Goal: Navigation & Orientation: Find specific page/section

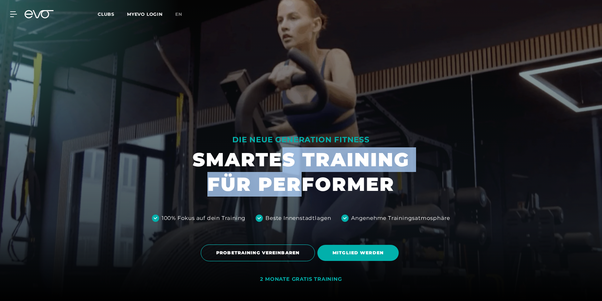
drag, startPoint x: 293, startPoint y: 173, endPoint x: 295, endPoint y: 189, distance: 15.3
click at [295, 189] on h1 "SMARTES TRAINING FÜR PERFORMER" at bounding box center [301, 171] width 217 height 49
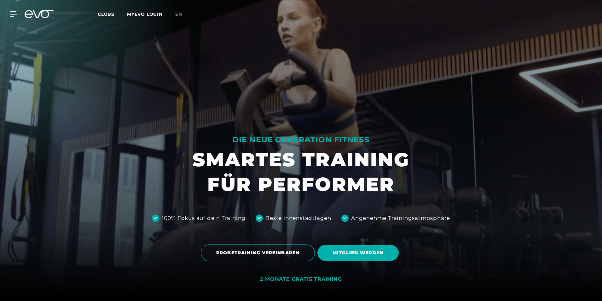
drag, startPoint x: 295, startPoint y: 189, endPoint x: 261, endPoint y: 201, distance: 35.8
click at [261, 201] on div at bounding box center [301, 150] width 602 height 301
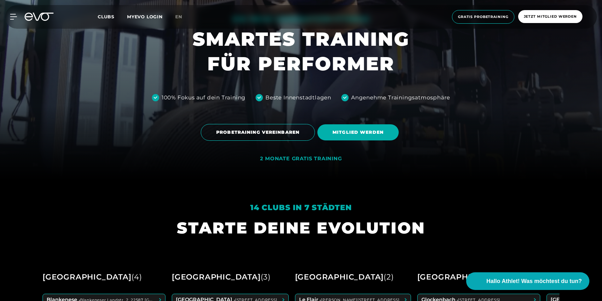
scroll to position [189, 0]
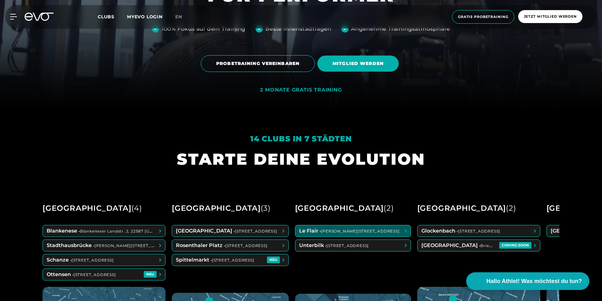
click at [289, 154] on h1 "STARTE DEINE EVOLUTION" at bounding box center [301, 159] width 248 height 20
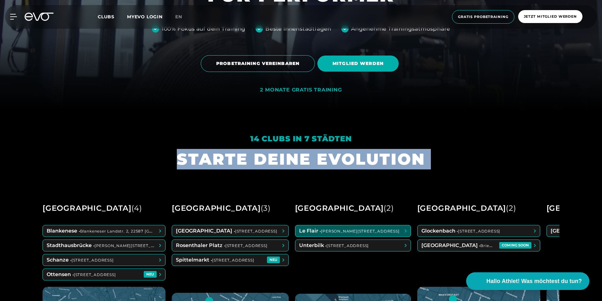
click at [289, 154] on h1 "STARTE DEINE EVOLUTION" at bounding box center [301, 159] width 248 height 20
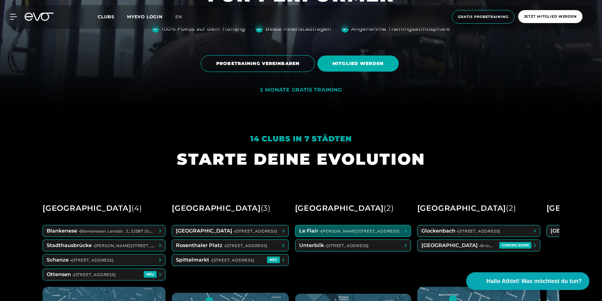
drag, startPoint x: 289, startPoint y: 154, endPoint x: 271, endPoint y: 136, distance: 25.2
click at [271, 136] on em "14 Clubs in 7 Städten" at bounding box center [301, 138] width 102 height 9
drag, startPoint x: 271, startPoint y: 136, endPoint x: 272, endPoint y: 146, distance: 10.4
click at [272, 146] on div "14 Clubs in 7 Städten" at bounding box center [301, 141] width 248 height 15
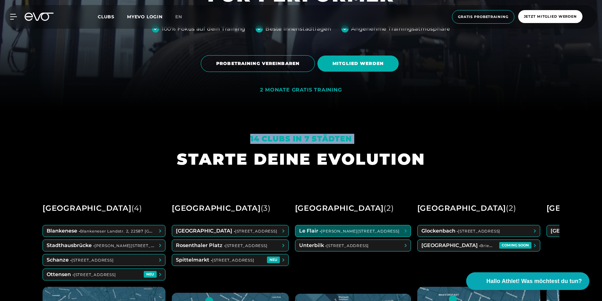
click at [272, 146] on div "14 Clubs in 7 Städten" at bounding box center [301, 141] width 248 height 15
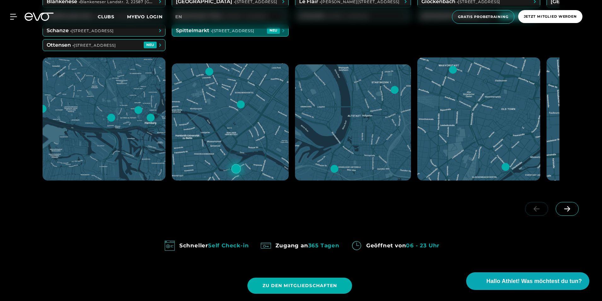
scroll to position [347, 0]
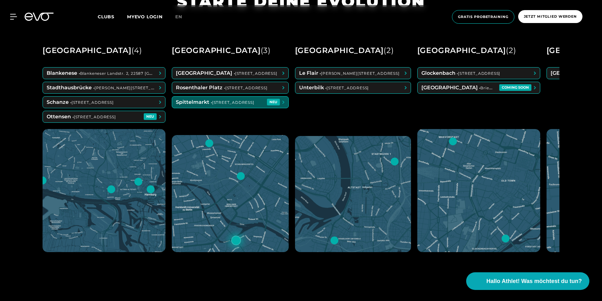
click at [226, 102] on span at bounding box center [230, 101] width 116 height 11
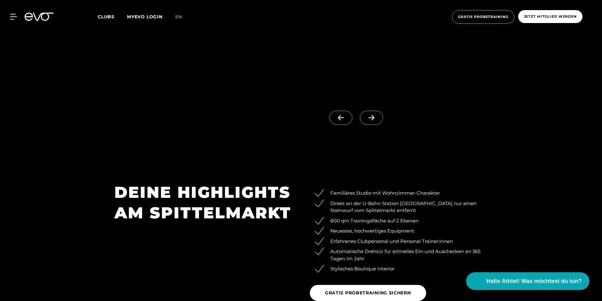
scroll to position [820, 0]
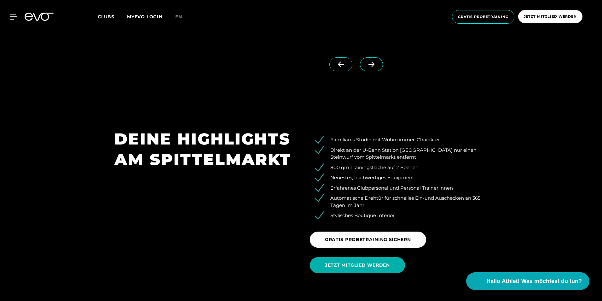
click at [354, 165] on li "800 qm Trainingsfläche auf 2 Ebenen" at bounding box center [403, 167] width 168 height 7
drag, startPoint x: 354, startPoint y: 165, endPoint x: 352, endPoint y: 175, distance: 10.5
click at [352, 175] on li "Neuestes, hochwertiges Equipment" at bounding box center [403, 177] width 168 height 7
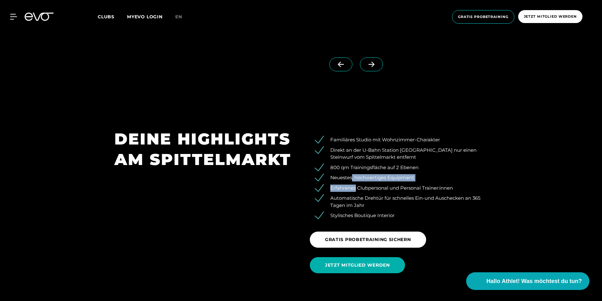
drag, startPoint x: 352, startPoint y: 175, endPoint x: 354, endPoint y: 184, distance: 9.3
click at [354, 184] on ul "Familiäres Studio mit Wohnzimmer-Charakter Direkt an der U-Bahn Station [GEOGRA…" at bounding box center [399, 177] width 178 height 83
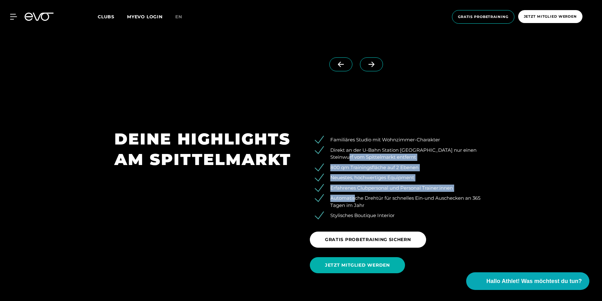
drag, startPoint x: 354, startPoint y: 201, endPoint x: 350, endPoint y: 158, distance: 43.4
click at [350, 158] on ul "Familiäres Studio mit Wohnzimmer-Charakter Direkt an der U-Bahn Station [GEOGRA…" at bounding box center [399, 177] width 178 height 83
click at [350, 157] on li "Direkt an der U-Bahn Station [GEOGRAPHIC_DATA] nur einen Steinwurf vom Spittelm…" at bounding box center [403, 154] width 168 height 14
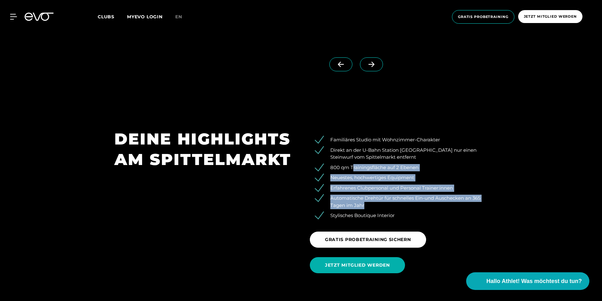
drag, startPoint x: 352, startPoint y: 162, endPoint x: 367, endPoint y: 204, distance: 43.9
click at [367, 204] on ul "Familiäres Studio mit Wohnzimmer-Charakter Direkt an der U-Bahn Station [GEOGRA…" at bounding box center [399, 177] width 178 height 83
click at [367, 204] on li "Automatische Drehtür für schnelles Ein-und Auschecken an 365 Tagen im Jahr" at bounding box center [403, 202] width 168 height 14
drag, startPoint x: 364, startPoint y: 159, endPoint x: 373, endPoint y: 204, distance: 45.8
click at [373, 204] on ul "Familiäres Studio mit Wohnzimmer-Charakter Direkt an der U-Bahn Station [GEOGRA…" at bounding box center [399, 177] width 178 height 83
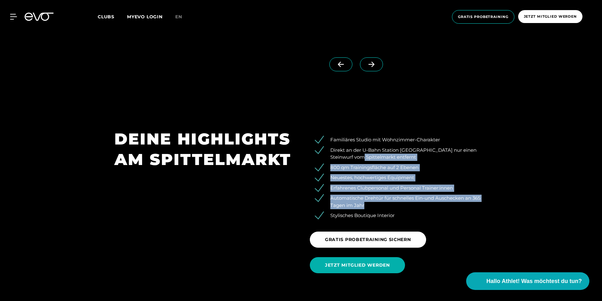
click at [373, 204] on li "Automatische Drehtür für schnelles Ein-und Auschecken an 365 Tagen im Jahr" at bounding box center [403, 202] width 168 height 14
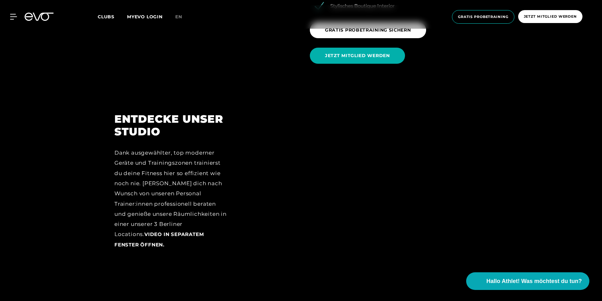
scroll to position [1040, 0]
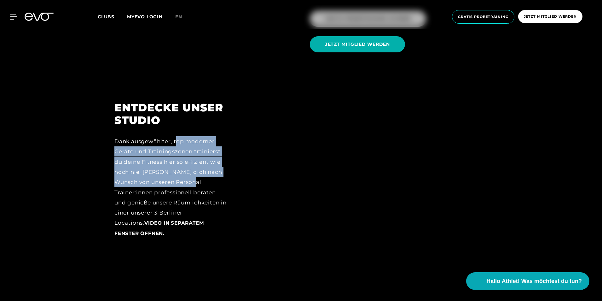
drag, startPoint x: 178, startPoint y: 140, endPoint x: 181, endPoint y: 180, distance: 39.8
click at [181, 180] on div "Dank ausgewählter, top moderner Geräte und Trainingszonen trainierst du deine F…" at bounding box center [170, 187] width 113 height 102
drag, startPoint x: 181, startPoint y: 180, endPoint x: 190, endPoint y: 178, distance: 9.2
click at [181, 179] on div "Dank ausgewählter, top moderner Geräte und Trainingszonen trainierst du deine F…" at bounding box center [170, 187] width 113 height 102
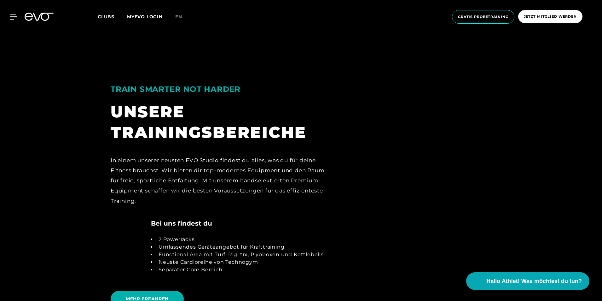
scroll to position [1293, 0]
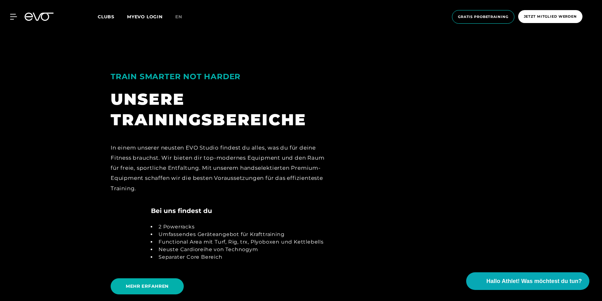
click at [153, 154] on div "In einem unserer neusten EVO Studio findest du alles, was du für deine Fitness …" at bounding box center [219, 168] width 217 height 51
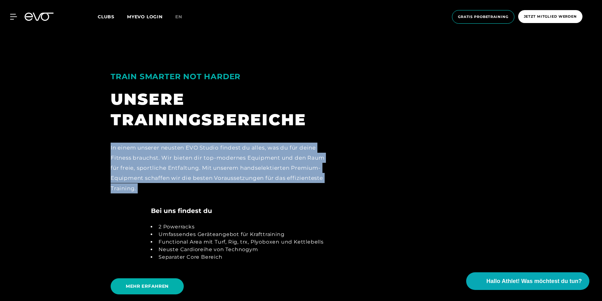
click at [153, 154] on div "In einem unserer neusten EVO Studio findest du alles, was du für deine Fitness …" at bounding box center [219, 168] width 217 height 51
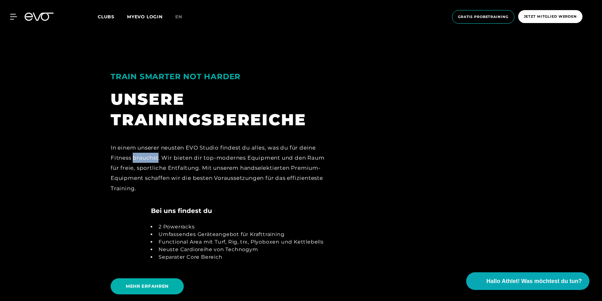
click at [153, 154] on div "In einem unserer neusten EVO Studio findest du alles, was du für deine Fitness …" at bounding box center [219, 168] width 217 height 51
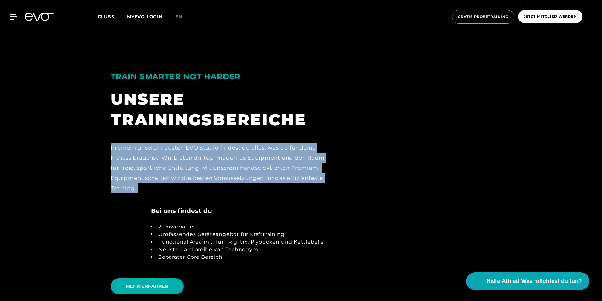
click at [153, 154] on div "In einem unserer neusten EVO Studio findest du alles, was du für deine Fitness …" at bounding box center [219, 168] width 217 height 51
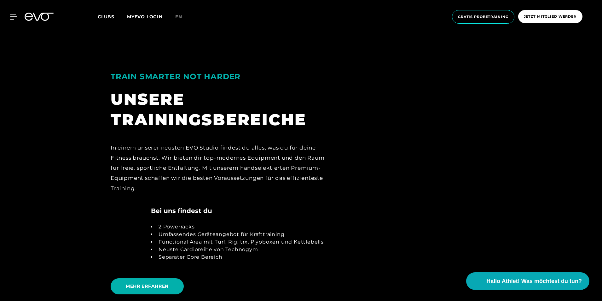
click at [174, 219] on div "2 Powerracks Umfassendes Geräteangebot für Krafttraining Functional Area mit Tu…" at bounding box center [237, 241] width 173 height 53
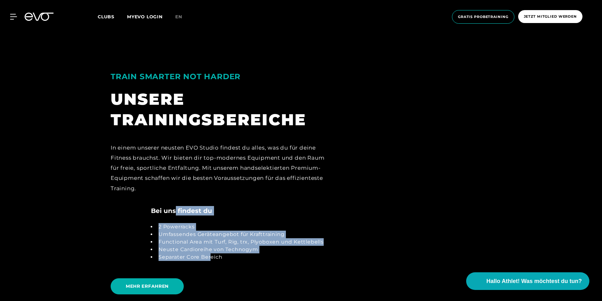
drag, startPoint x: 176, startPoint y: 203, endPoint x: 212, endPoint y: 251, distance: 59.9
click at [212, 251] on div "Bei uns findest du 2 Powerracks Umfassendes Geräteangebot für Krafttraining Fun…" at bounding box center [237, 237] width 173 height 62
click at [212, 253] on li "Separater Core Bereich" at bounding box center [240, 257] width 168 height 8
drag, startPoint x: 213, startPoint y: 252, endPoint x: 188, endPoint y: 208, distance: 49.7
click at [188, 208] on div "Bei uns findest du 2 Powerracks Umfassendes Geräteangebot für Krafttraining Fun…" at bounding box center [237, 237] width 173 height 62
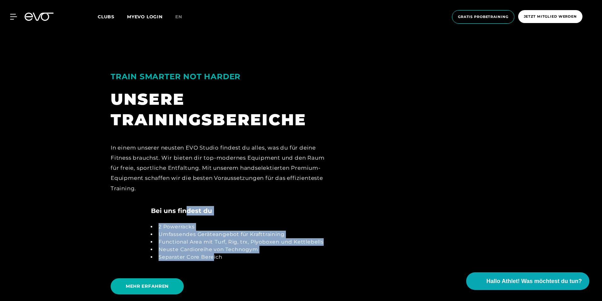
click at [189, 206] on h4 "Bei uns findest du" at bounding box center [181, 210] width 61 height 9
click at [230, 234] on li "Umfassendes Geräteangebot für Krafttraining" at bounding box center [240, 234] width 168 height 8
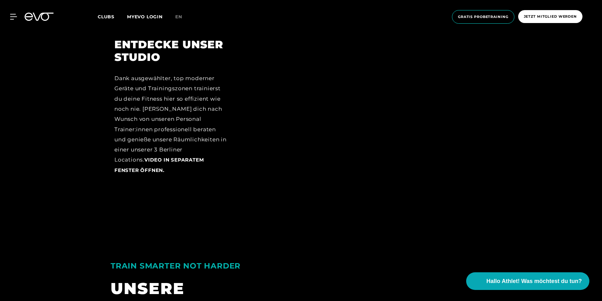
scroll to position [1072, 0]
